Goal: Task Accomplishment & Management: Complete application form

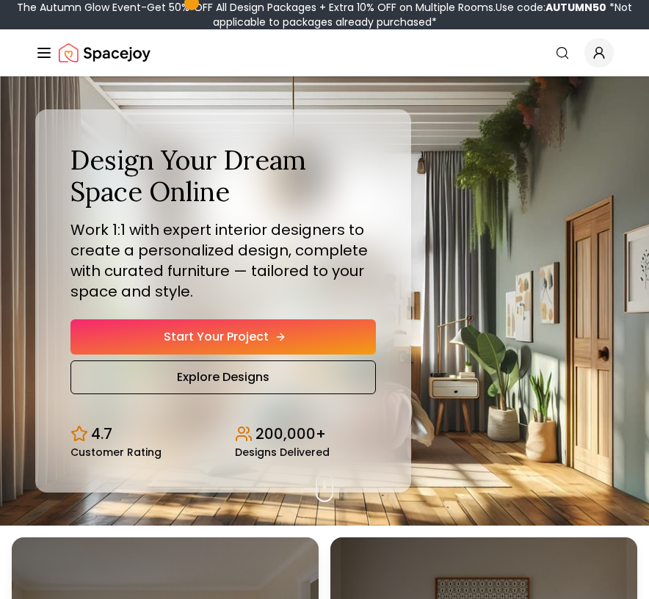
click at [243, 341] on link "Start Your Project" at bounding box center [222, 336] width 305 height 35
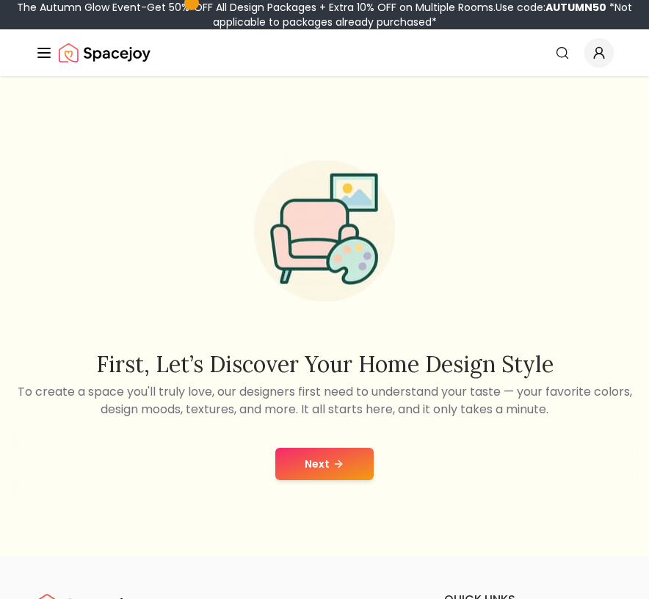
click at [324, 479] on button "Next" at bounding box center [324, 464] width 98 height 32
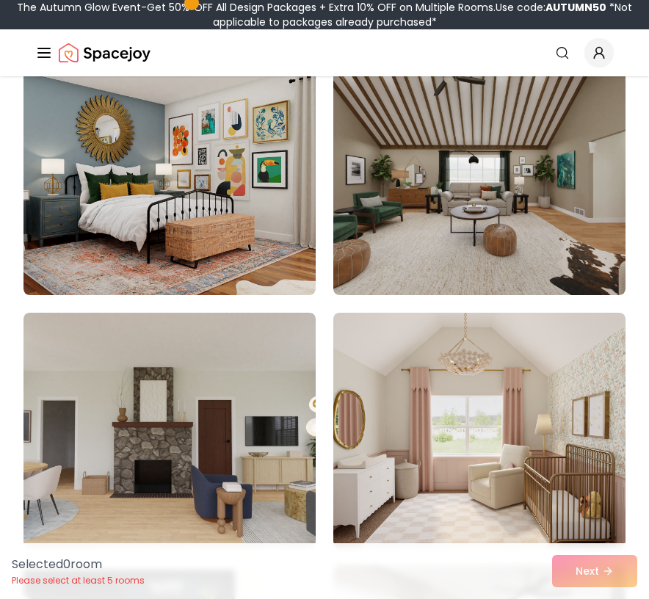
scroll to position [210, 0]
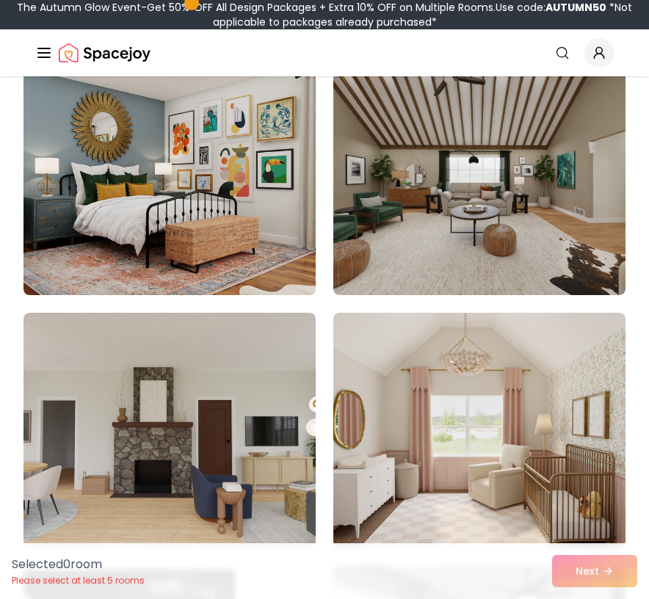
click at [254, 239] on img at bounding box center [169, 177] width 307 height 247
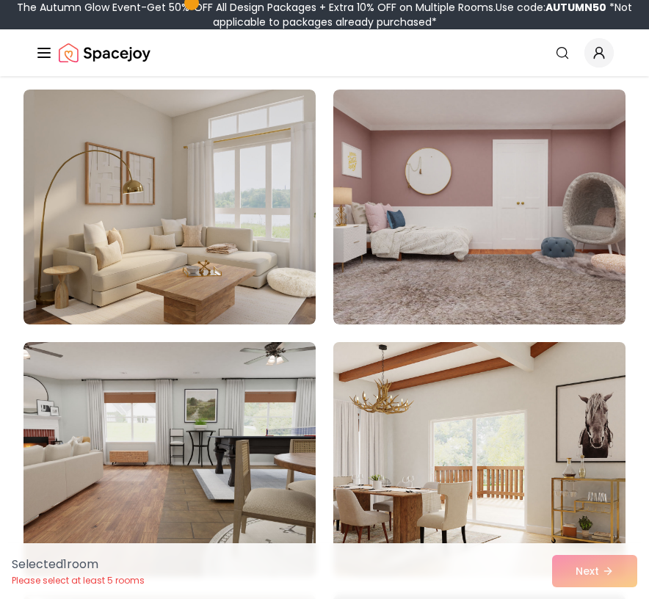
scroll to position [908, 0]
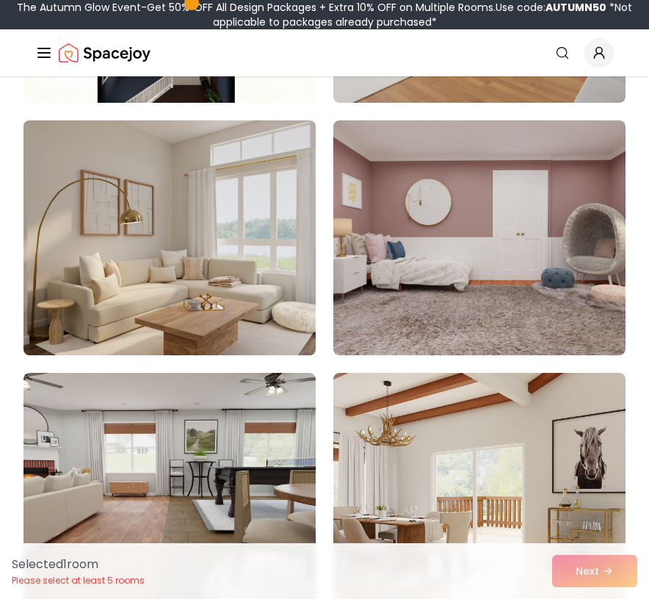
click at [167, 231] on img at bounding box center [169, 238] width 307 height 247
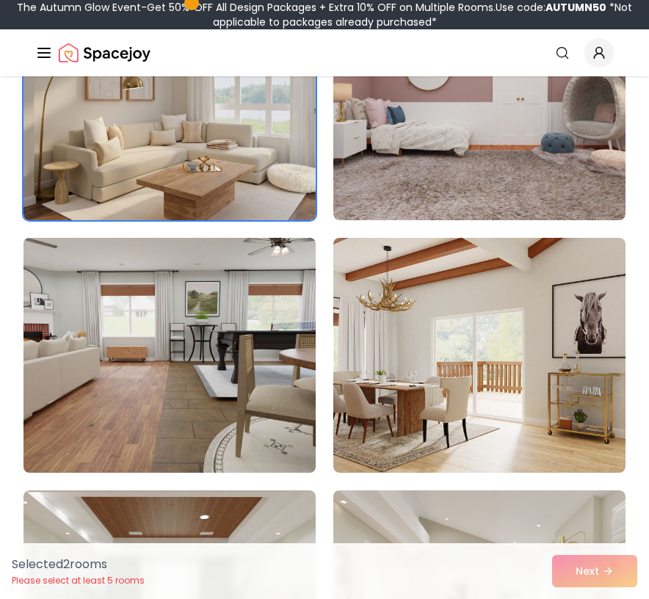
click at [258, 384] on img at bounding box center [169, 355] width 307 height 247
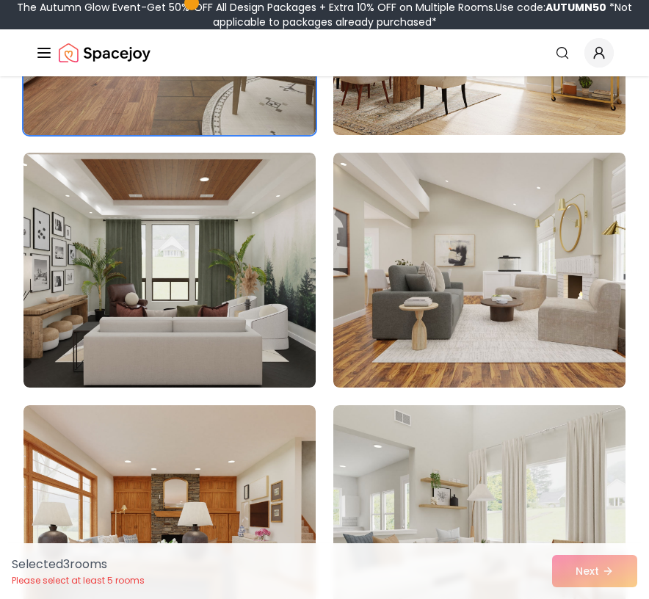
scroll to position [1380, 0]
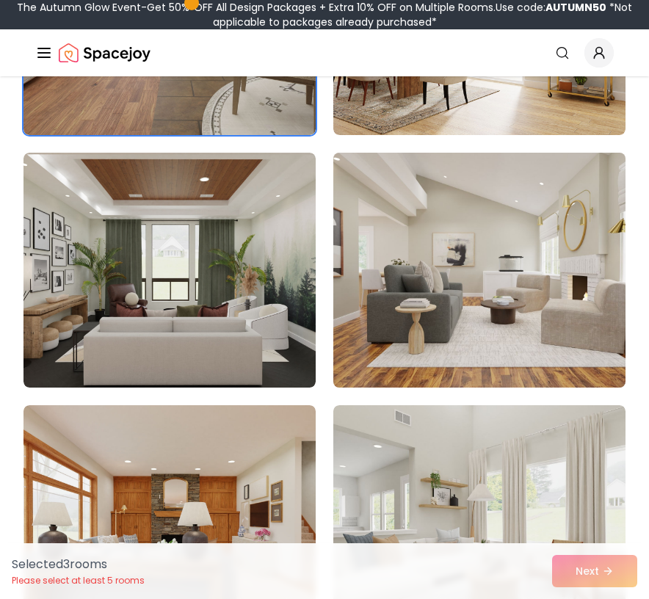
click at [375, 330] on img at bounding box center [479, 270] width 307 height 247
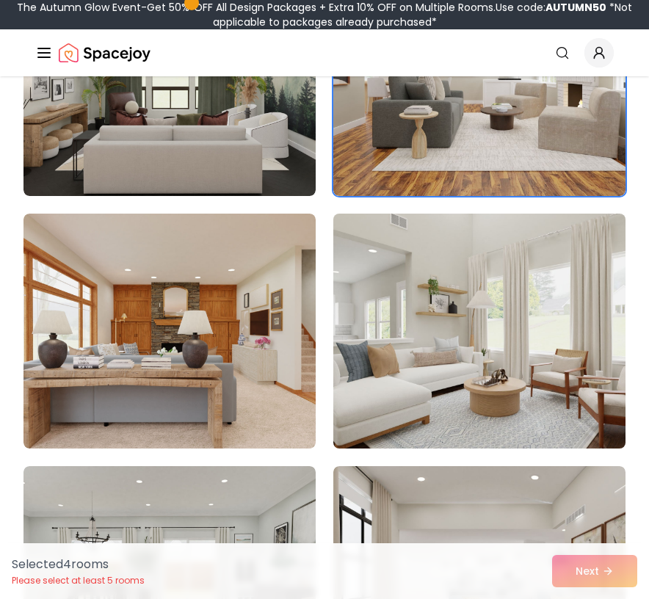
scroll to position [1610, 0]
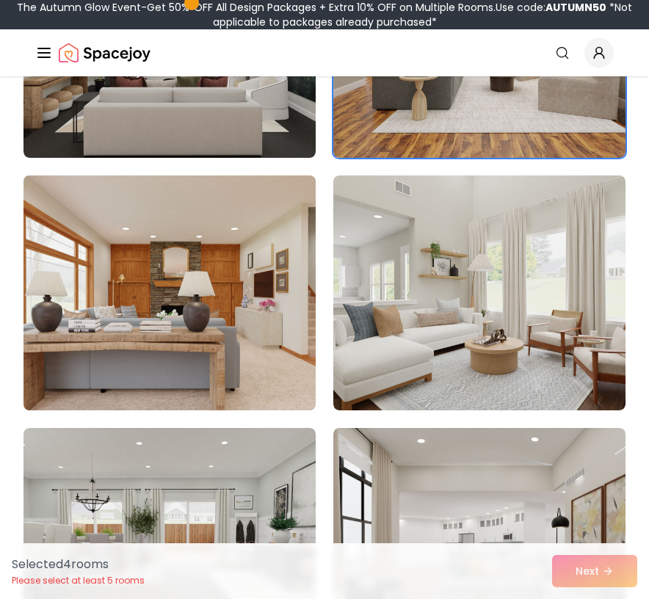
click at [195, 342] on img at bounding box center [169, 293] width 307 height 247
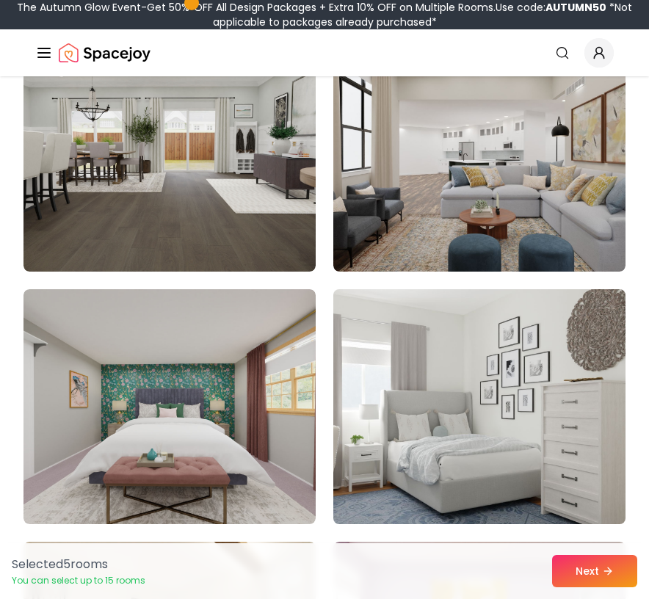
scroll to position [2010, 0]
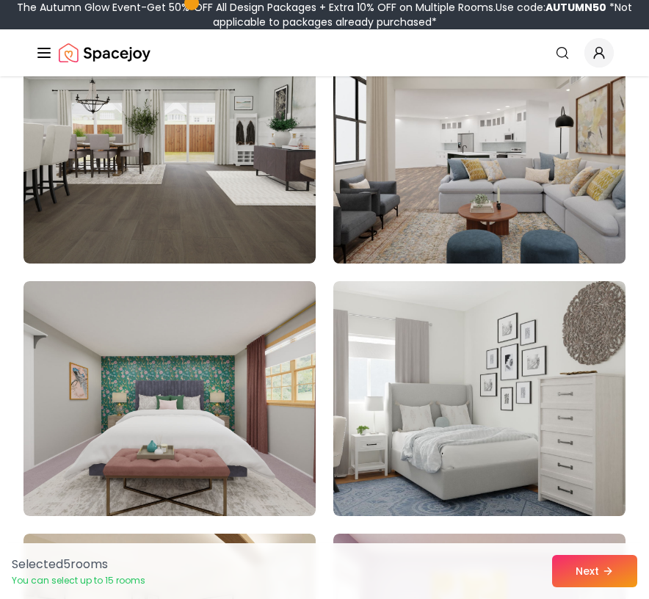
click at [430, 181] on img at bounding box center [479, 146] width 307 height 247
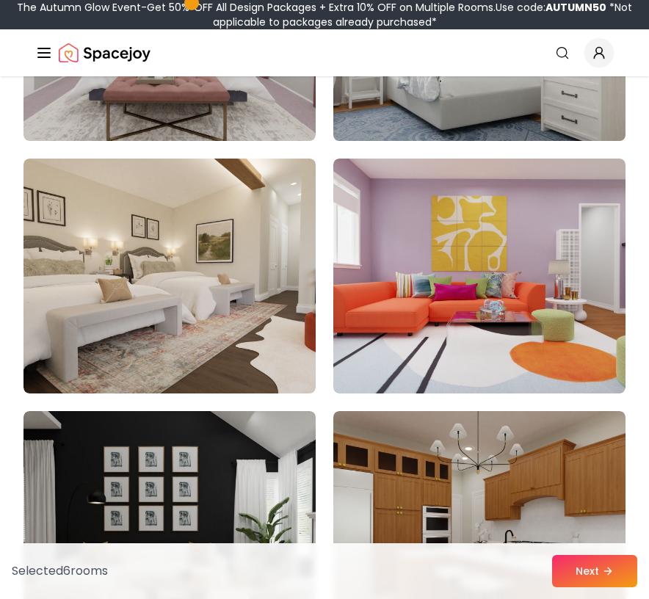
scroll to position [2386, 0]
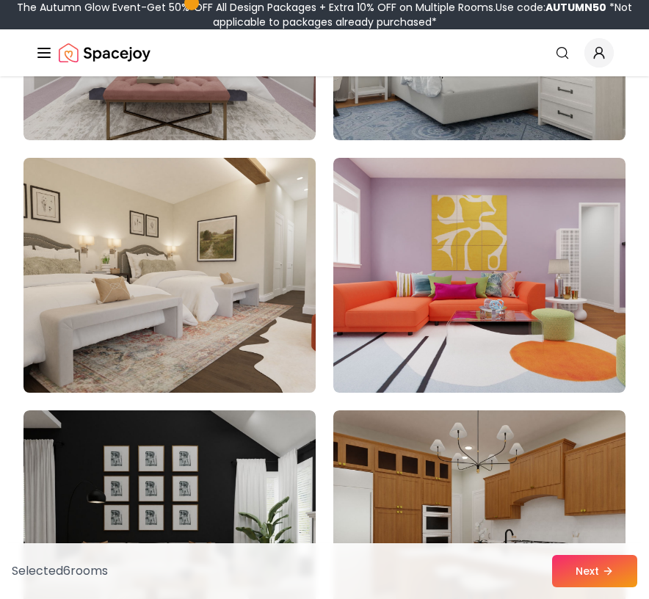
click at [244, 355] on img at bounding box center [169, 275] width 307 height 247
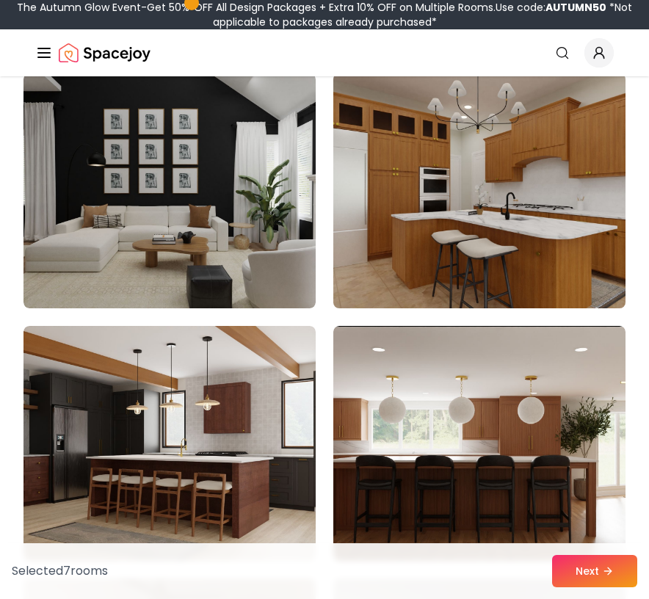
scroll to position [2767, 0]
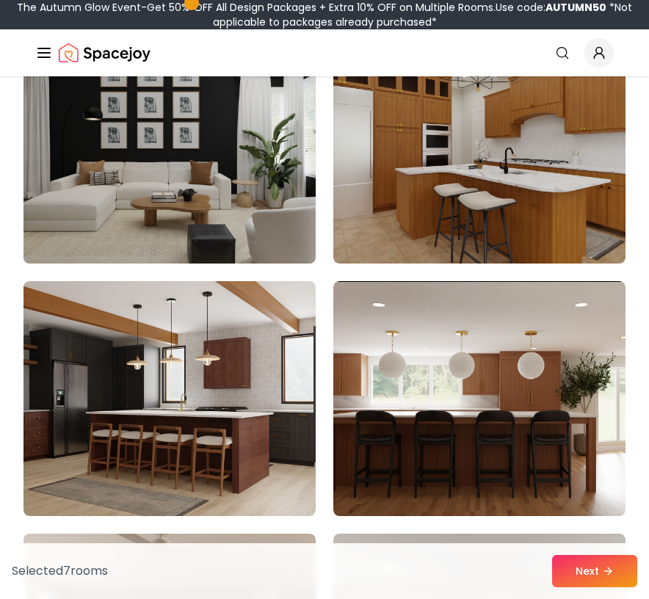
click at [194, 245] on img at bounding box center [169, 146] width 307 height 247
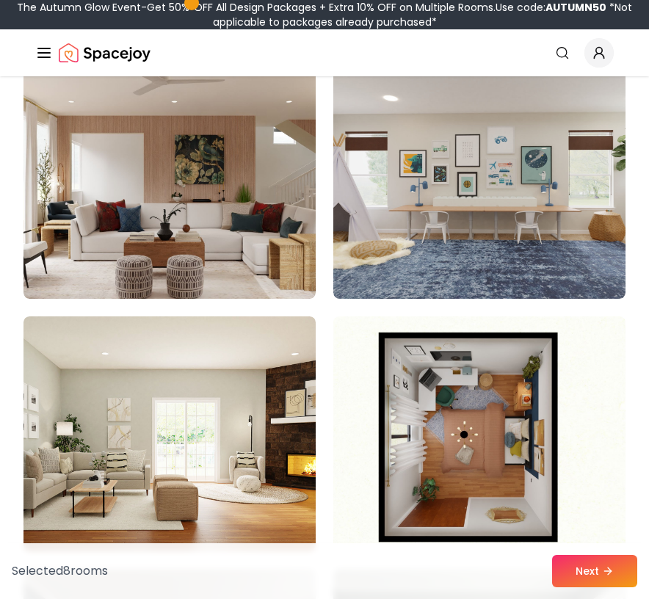
scroll to position [3231, 0]
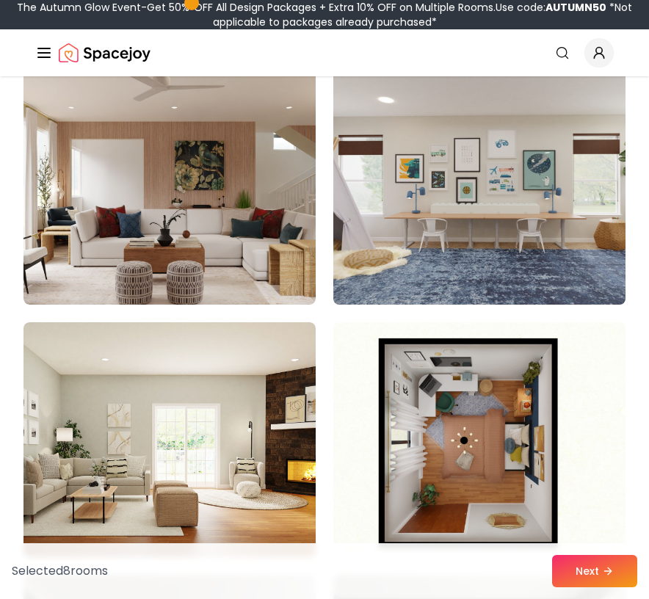
click at [466, 203] on img at bounding box center [479, 187] width 307 height 247
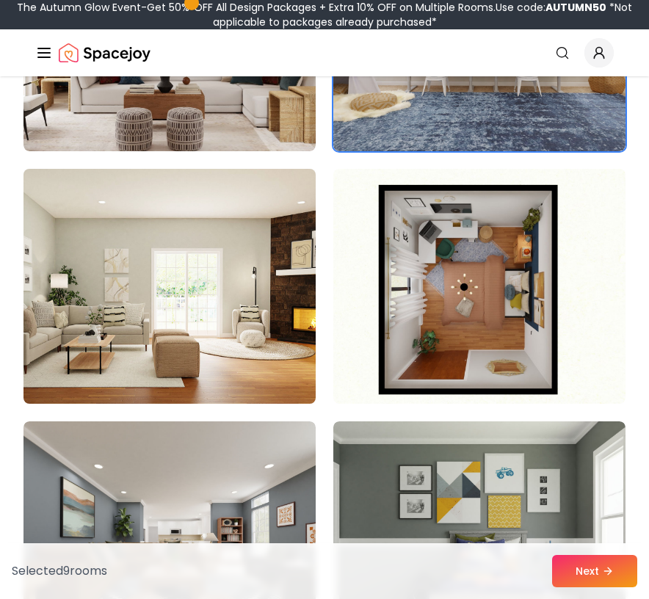
scroll to position [3384, 0]
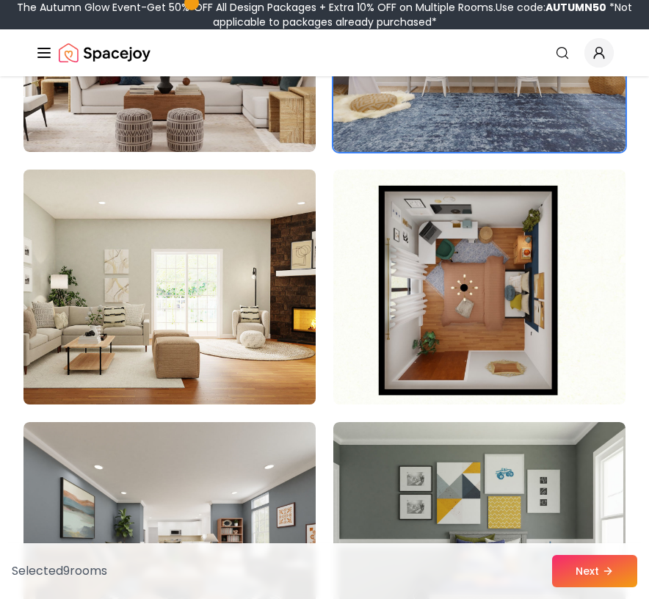
click at [223, 350] on img at bounding box center [169, 287] width 307 height 247
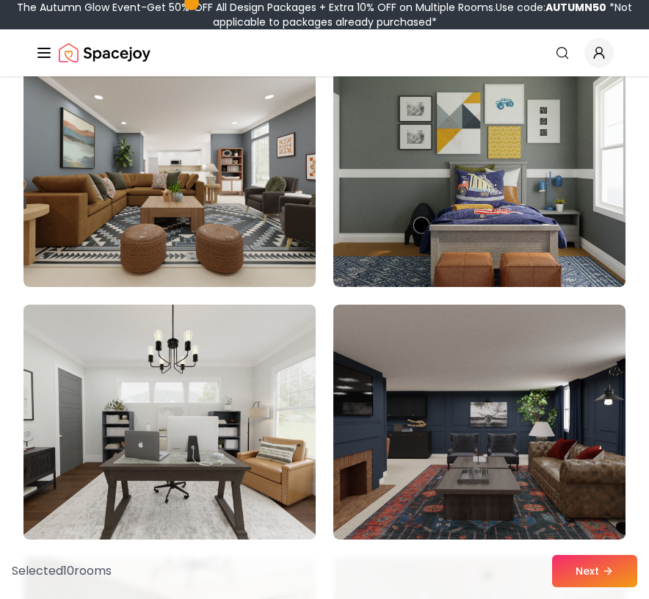
scroll to position [3754, 0]
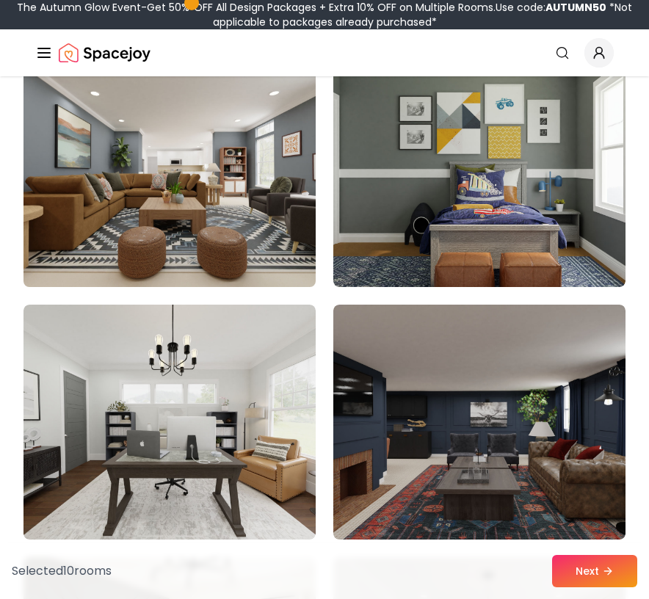
click at [261, 244] on img at bounding box center [169, 169] width 307 height 247
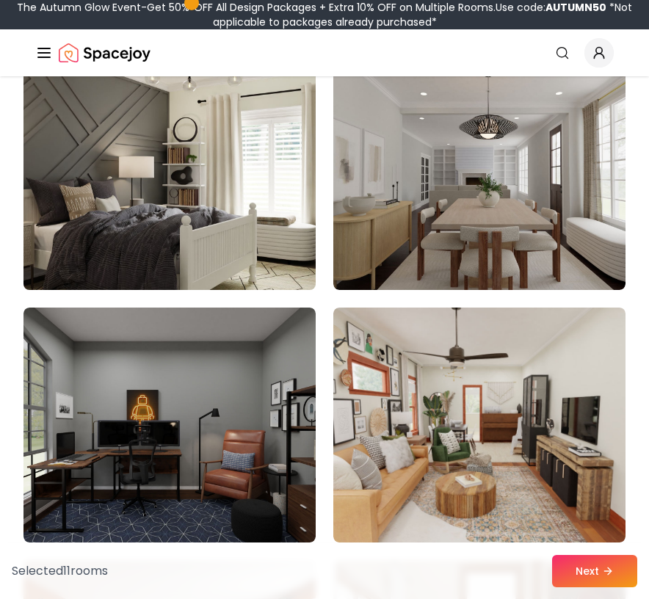
scroll to position [4253, 0]
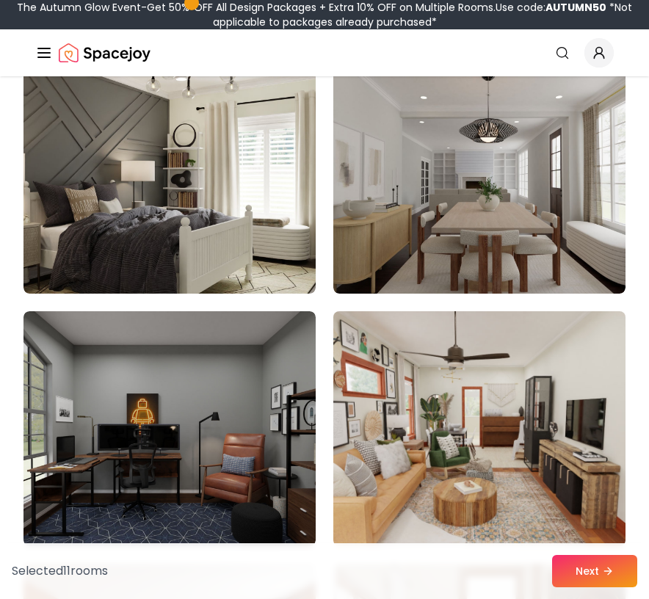
click at [346, 466] on img at bounding box center [479, 428] width 307 height 247
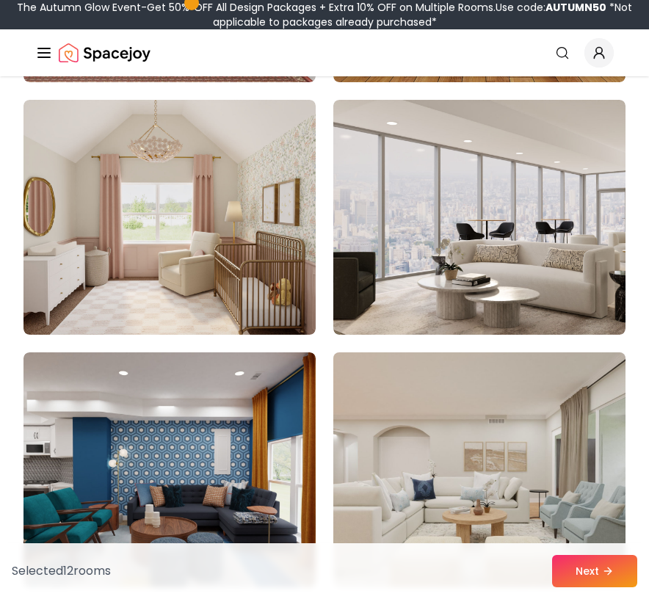
scroll to position [0, 0]
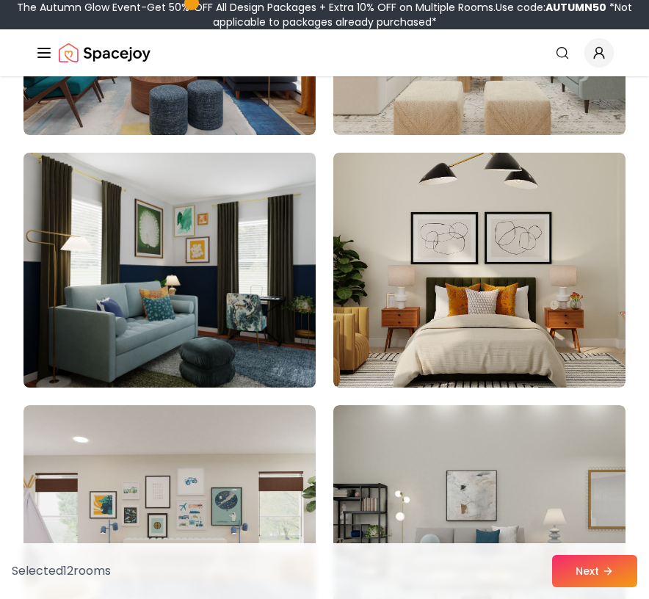
click at [188, 273] on img at bounding box center [169, 270] width 307 height 247
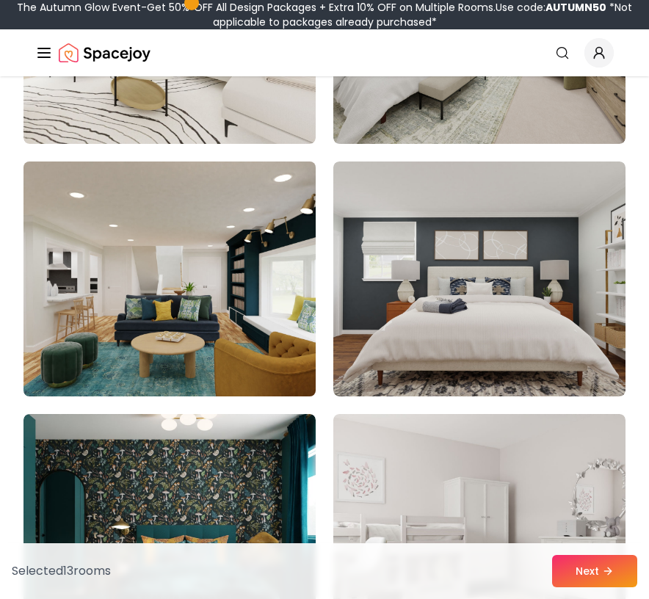
click at [221, 339] on img at bounding box center [169, 279] width 307 height 247
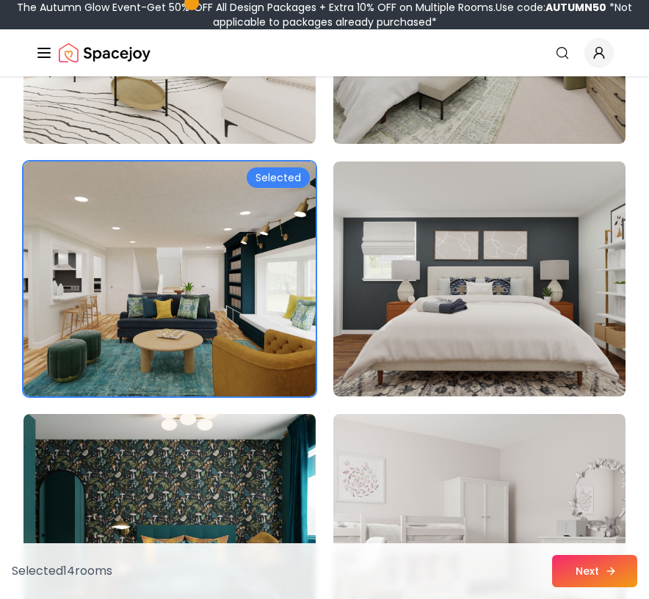
click at [601, 571] on button "Next" at bounding box center [594, 571] width 85 height 32
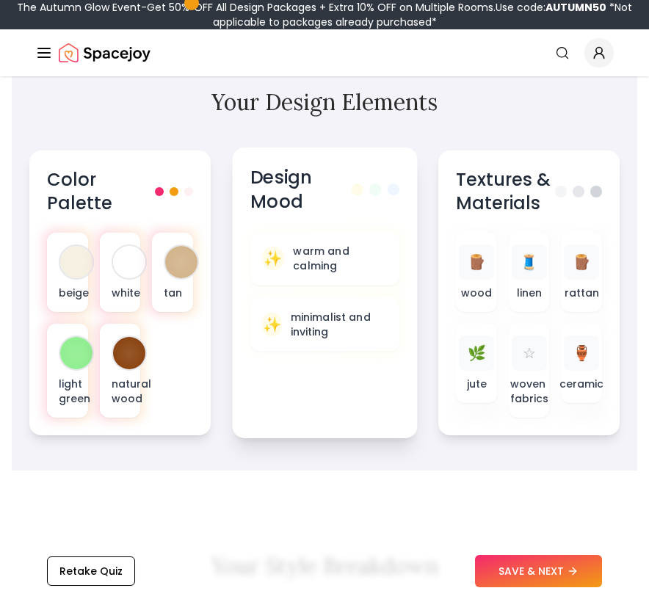
scroll to position [777, 0]
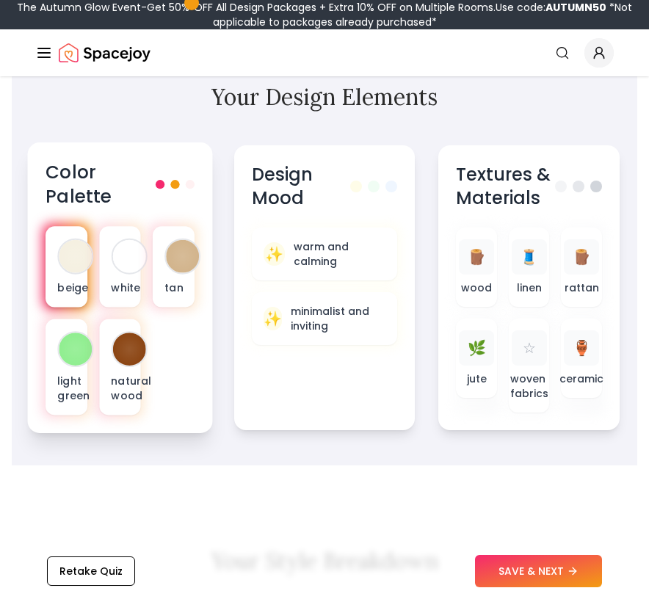
click at [70, 257] on div at bounding box center [75, 256] width 33 height 33
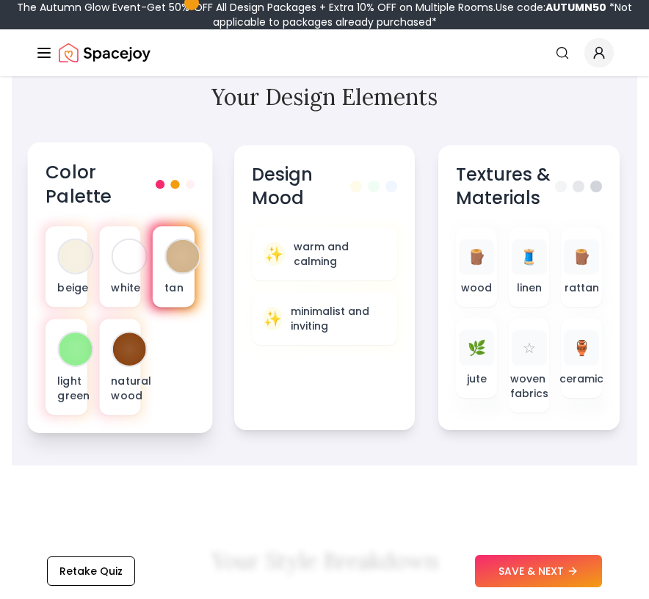
click at [176, 255] on div at bounding box center [182, 256] width 33 height 33
click at [148, 368] on div "beige white tan light green natural wood" at bounding box center [120, 320] width 149 height 189
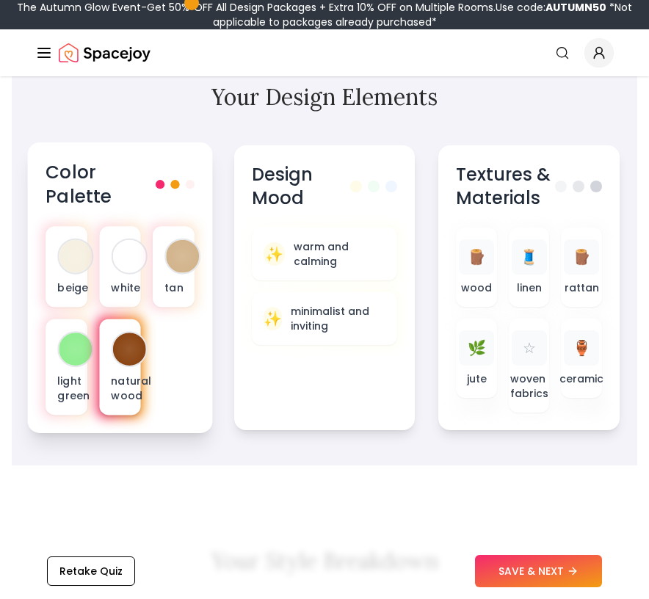
click at [128, 356] on div at bounding box center [128, 349] width 33 height 33
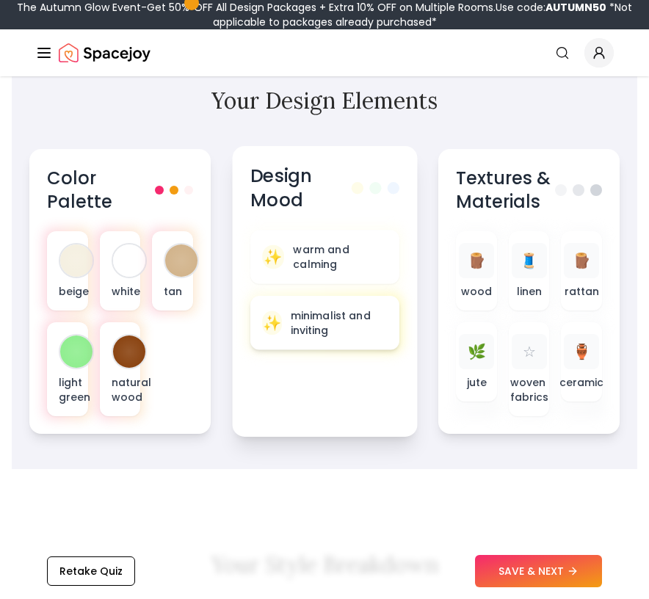
scroll to position [773, 0]
click at [365, 270] on p "warm and calming" at bounding box center [340, 257] width 94 height 30
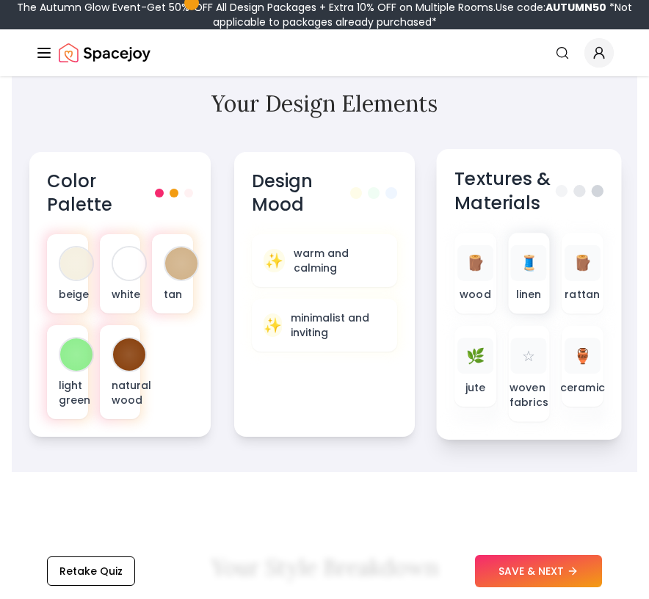
scroll to position [769, 0]
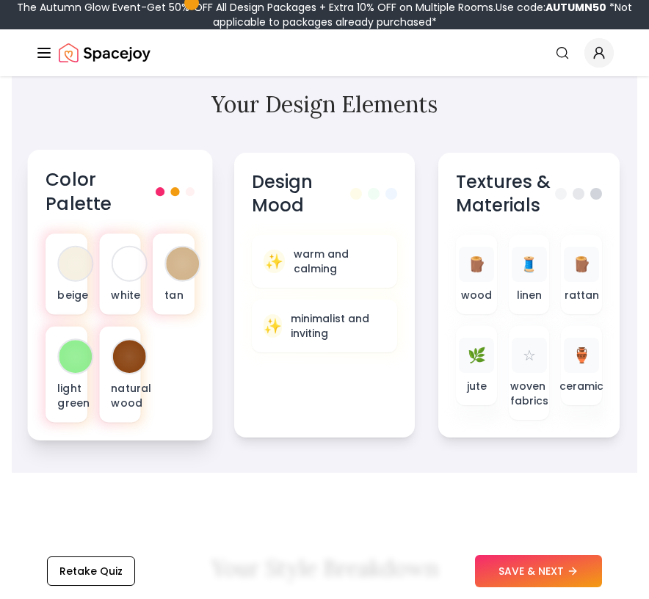
click at [158, 192] on span at bounding box center [160, 191] width 9 height 9
click at [175, 197] on div "Color Palette" at bounding box center [120, 192] width 149 height 48
click at [175, 192] on span at bounding box center [174, 191] width 9 height 9
click at [195, 192] on div "Color Palette beige white tan light green natural wood" at bounding box center [120, 295] width 185 height 291
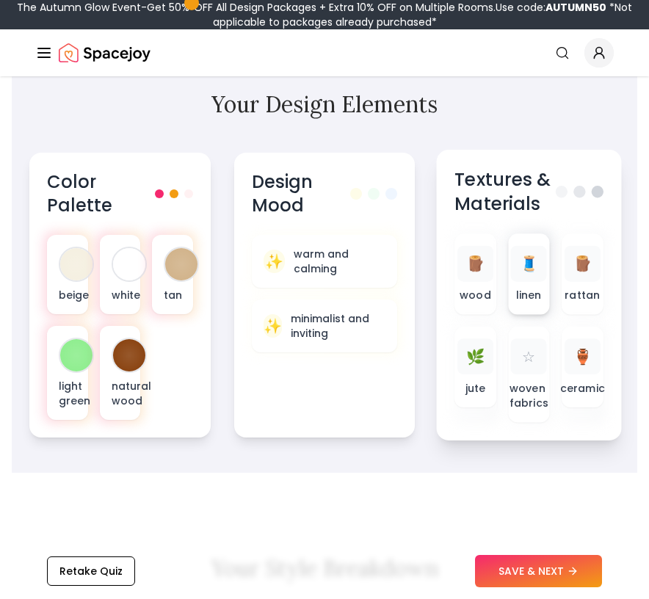
click at [511, 279] on div "🧵 linen" at bounding box center [529, 273] width 42 height 81
click at [595, 369] on div "🏺" at bounding box center [583, 356] width 36 height 36
click at [483, 353] on span "🌿" at bounding box center [475, 356] width 19 height 21
click at [554, 378] on div "🪵 wood 🧵 linen 🪵 rattan 🌿 jute ☆ woven fabrics 🏺 ceramic" at bounding box center [529, 327] width 149 height 189
click at [536, 378] on div "☆ woven fabrics" at bounding box center [530, 374] width 18 height 72
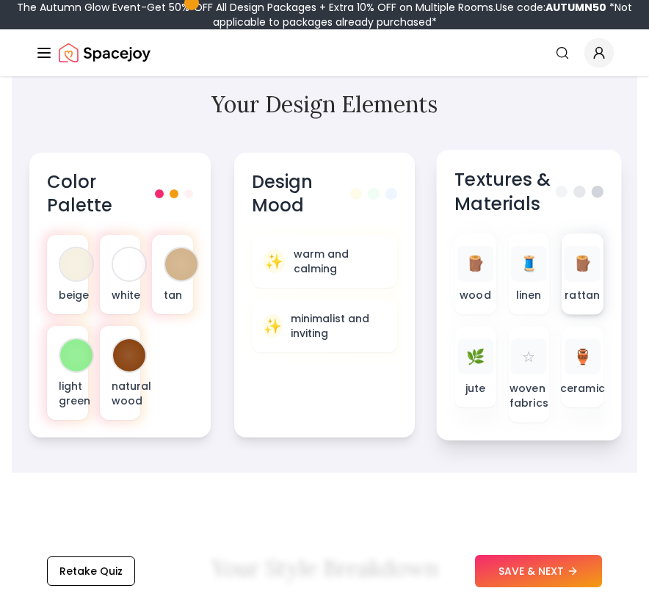
click at [586, 263] on span "🪵" at bounding box center [582, 263] width 19 height 21
click at [515, 261] on div "🧵" at bounding box center [529, 264] width 36 height 36
click at [463, 286] on div "🪵 wood" at bounding box center [476, 273] width 42 height 81
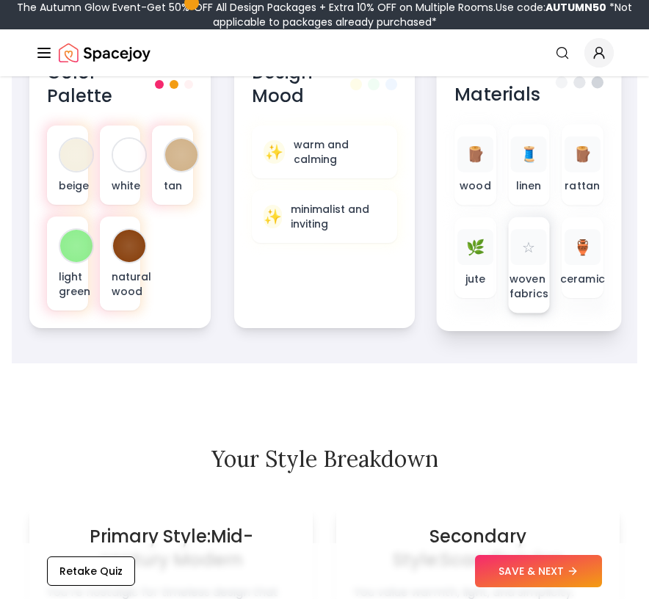
scroll to position [903, 0]
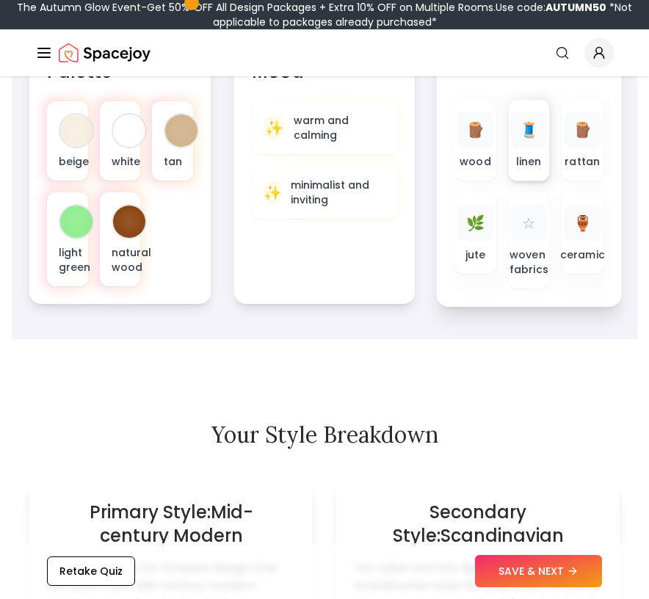
click at [521, 157] on p "linen" at bounding box center [529, 161] width 26 height 15
click at [472, 260] on p "jute" at bounding box center [476, 254] width 21 height 15
click at [476, 228] on span "🌿" at bounding box center [475, 222] width 19 height 21
click at [536, 150] on div "🧵 linen" at bounding box center [530, 140] width 18 height 57
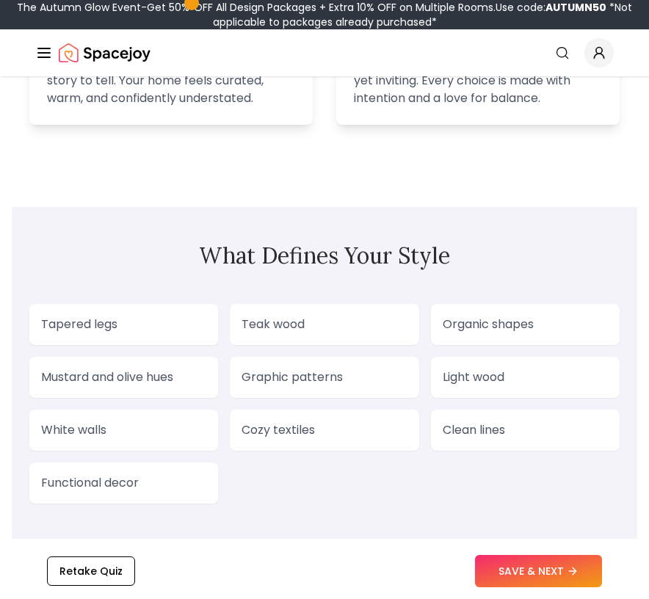
scroll to position [1767, 0]
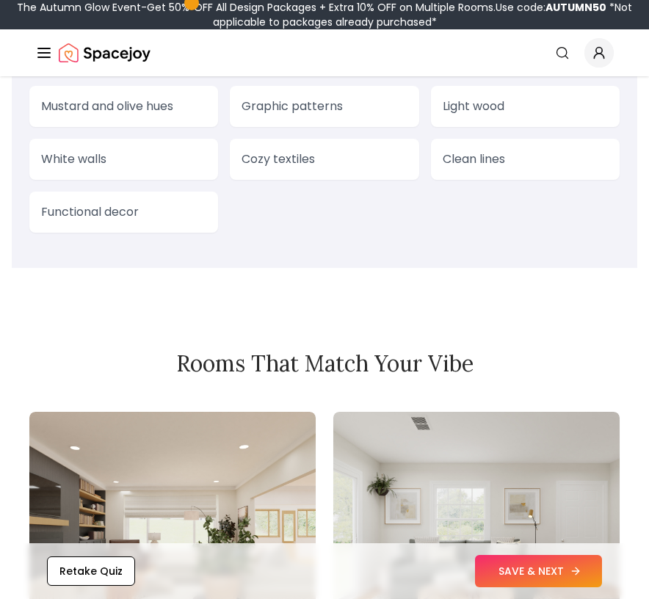
click at [524, 576] on button "SAVE & NEXT" at bounding box center [538, 571] width 127 height 32
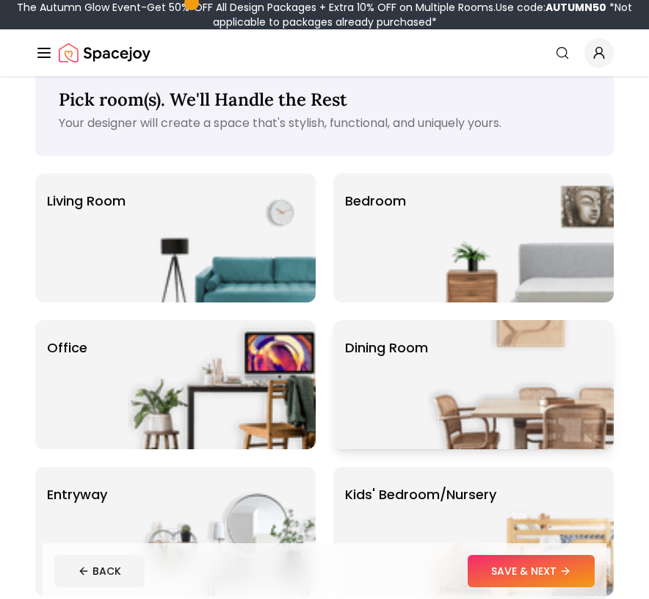
scroll to position [32, 0]
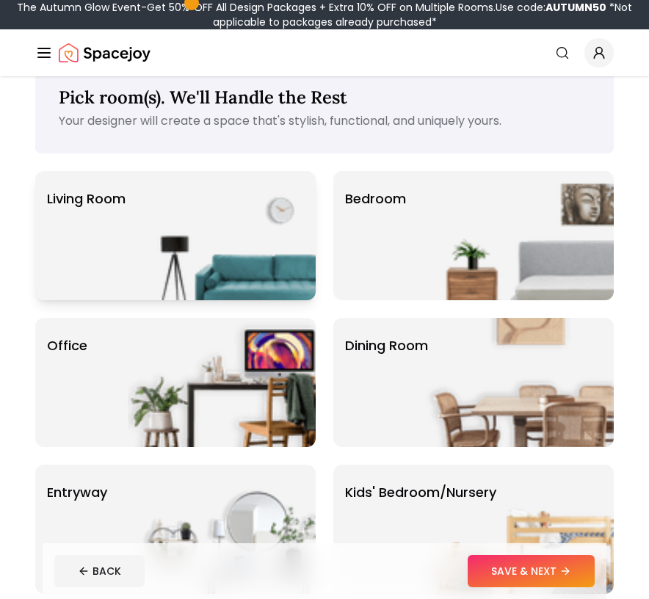
click at [253, 238] on img at bounding box center [222, 235] width 188 height 129
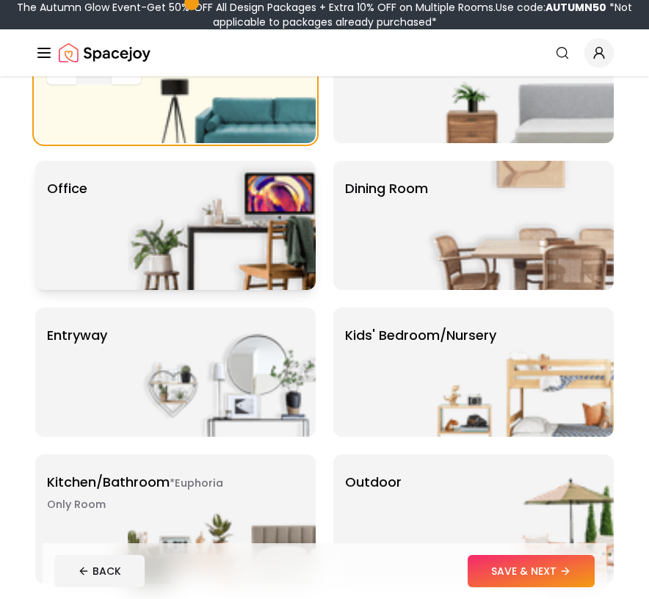
scroll to position [195, 0]
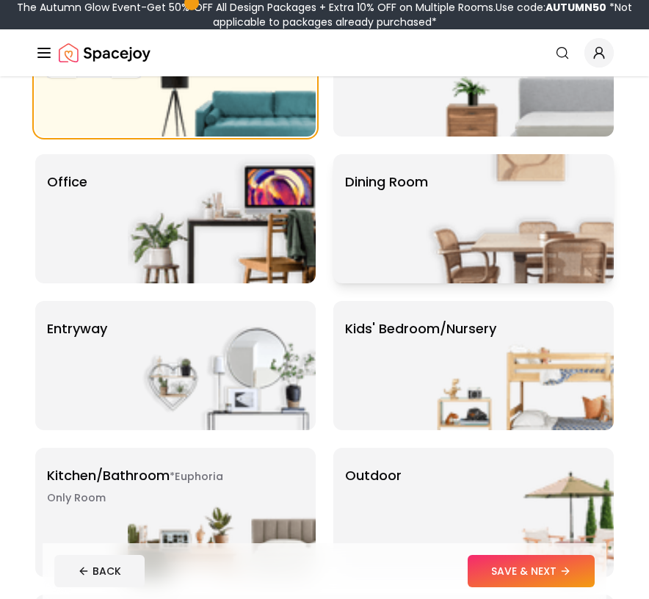
click at [456, 209] on img at bounding box center [520, 218] width 188 height 129
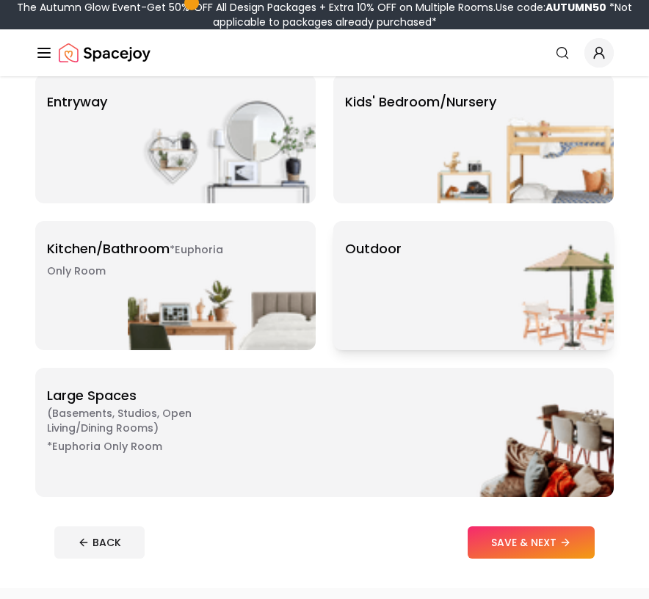
scroll to position [451, 0]
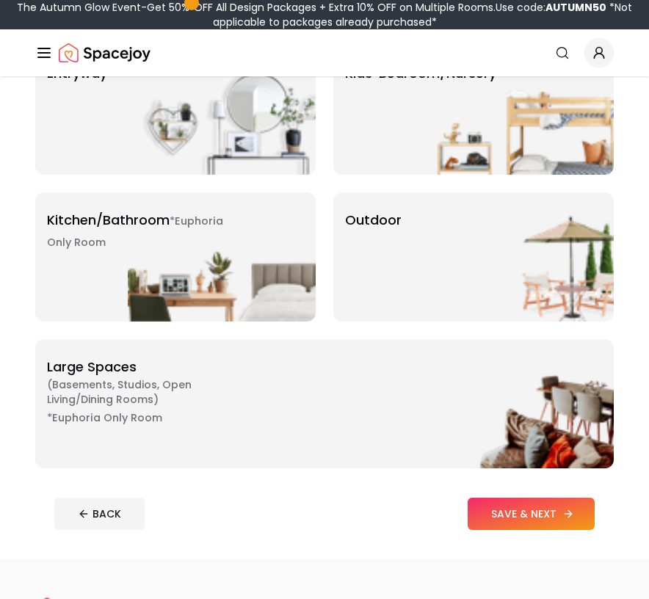
click at [507, 512] on button "SAVE & NEXT" at bounding box center [531, 514] width 127 height 32
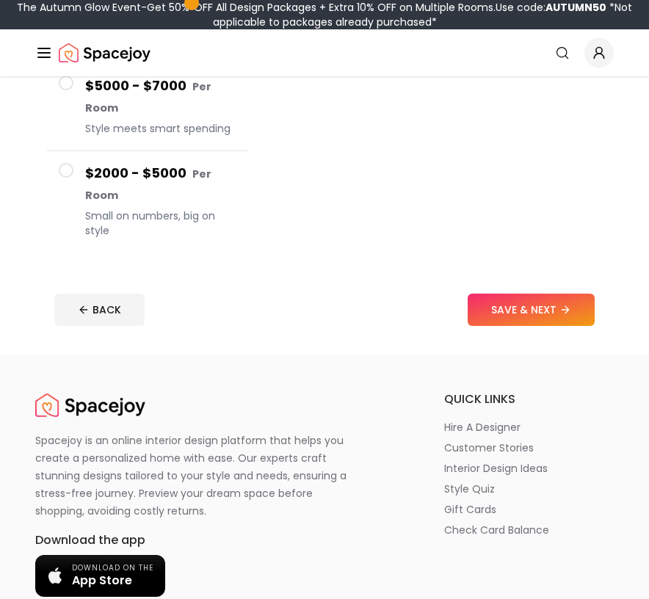
scroll to position [459, 0]
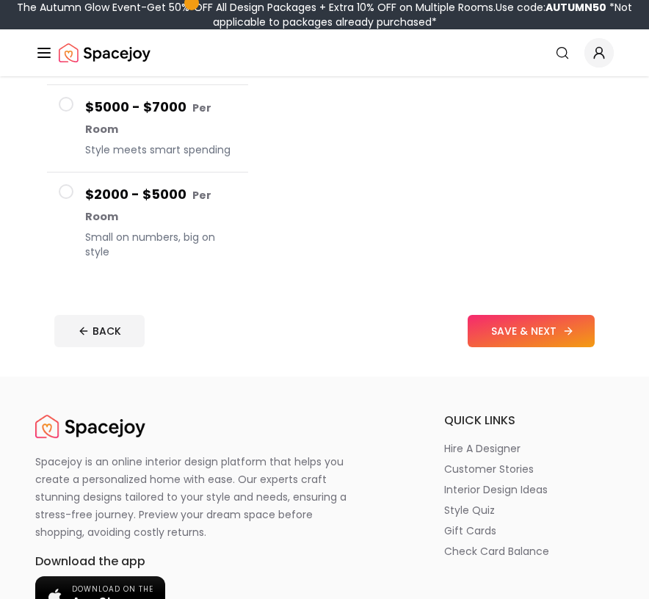
click at [532, 315] on button "SAVE & NEXT" at bounding box center [531, 331] width 127 height 32
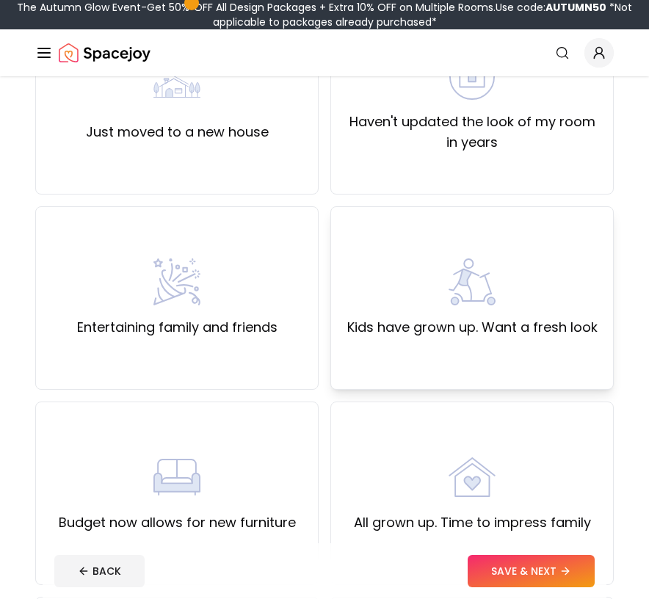
scroll to position [215, 0]
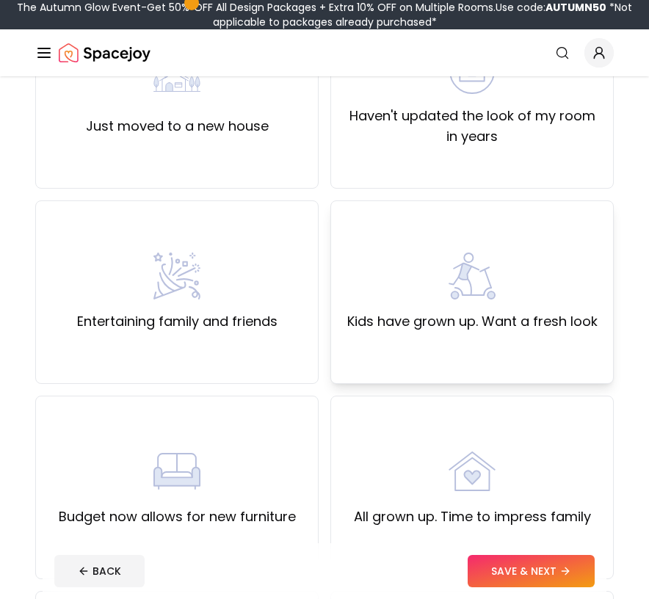
click at [454, 285] on img at bounding box center [472, 276] width 47 height 47
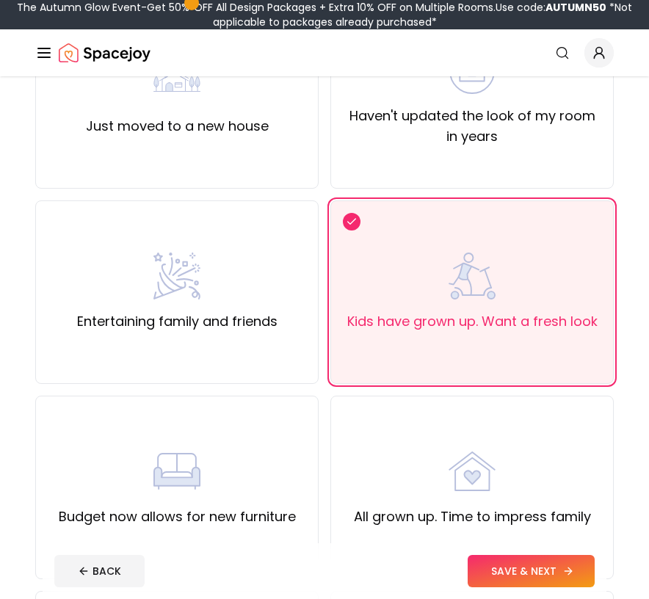
click at [507, 571] on button "SAVE & NEXT" at bounding box center [531, 571] width 127 height 32
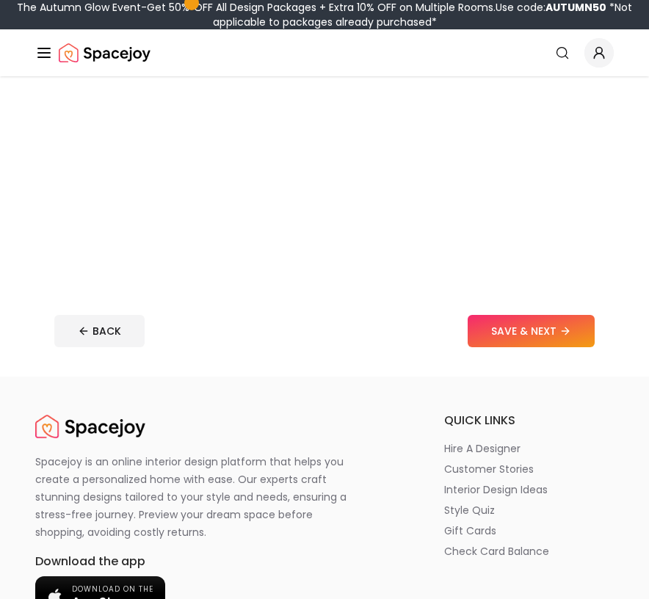
scroll to position [451, 0]
